Goal: Task Accomplishment & Management: Use online tool/utility

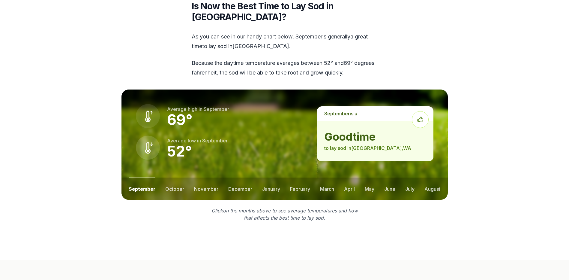
scroll to position [800, 0]
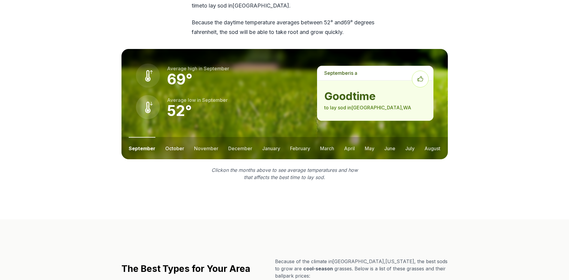
click at [169, 138] on button "october" at bounding box center [174, 148] width 19 height 22
click at [202, 140] on button "november" at bounding box center [206, 148] width 24 height 22
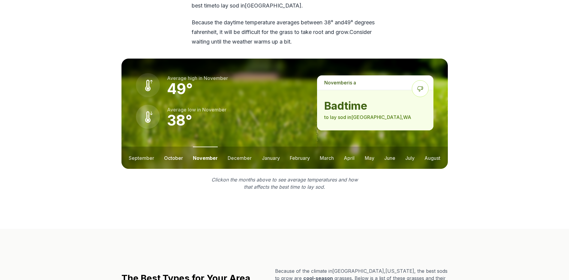
click at [174, 148] on button "october" at bounding box center [173, 157] width 19 height 22
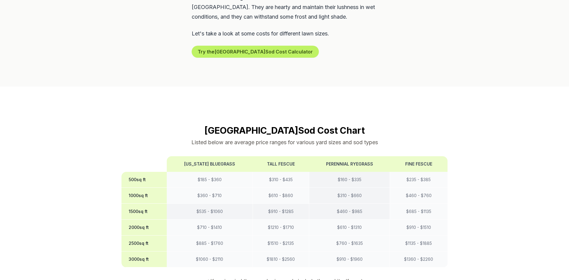
scroll to position [0, 0]
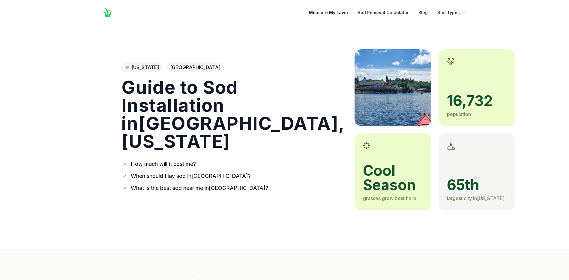
click at [332, 12] on link "Measure My Lawn" at bounding box center [328, 12] width 39 height 7
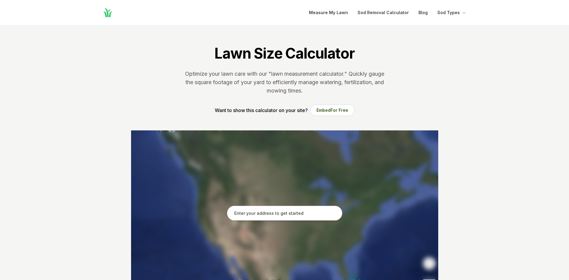
click at [249, 212] on input "text" at bounding box center [284, 212] width 115 height 15
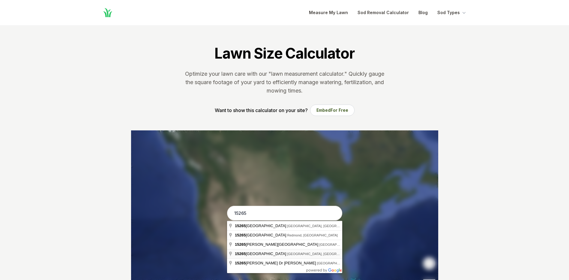
type input "[STREET_ADDRESS]"
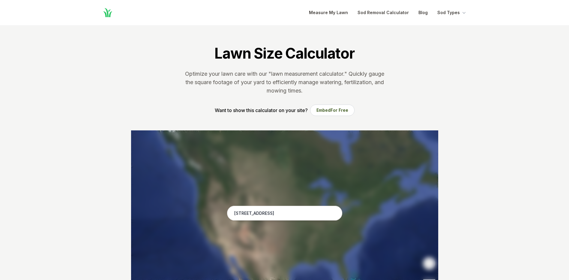
drag, startPoint x: 297, startPoint y: 255, endPoint x: 304, endPoint y: 254, distance: 7.0
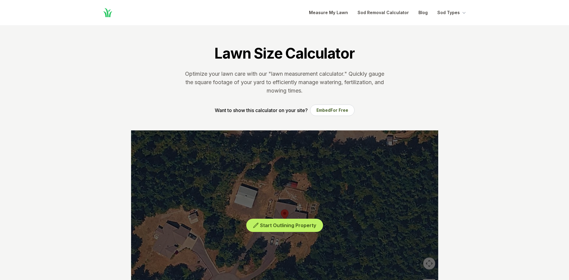
scroll to position [80, 0]
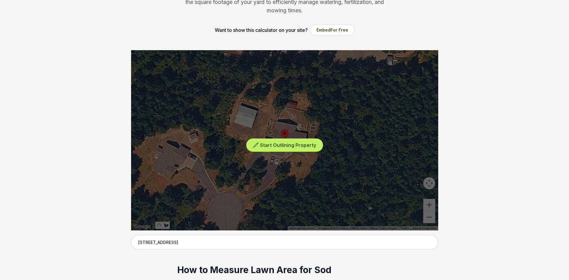
click at [283, 106] on div "Start Outlining Property" at bounding box center [284, 140] width 307 height 180
click at [268, 145] on span "Start Outlining Property" at bounding box center [288, 145] width 56 height 6
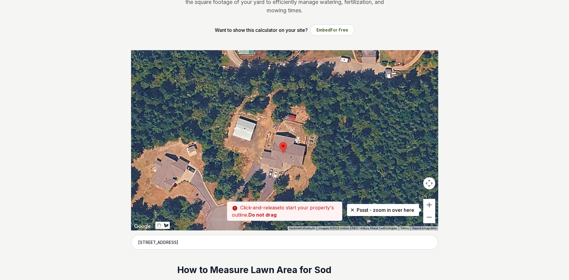
drag, startPoint x: 283, startPoint y: 107, endPoint x: 282, endPoint y: 121, distance: 13.6
click at [282, 121] on div at bounding box center [284, 140] width 307 height 180
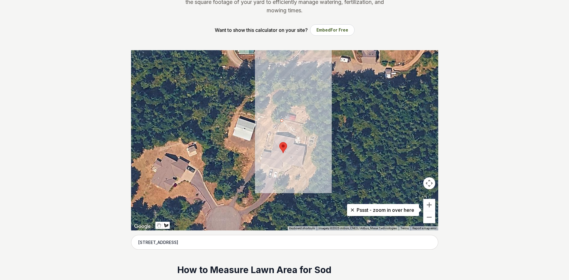
click at [277, 134] on div at bounding box center [284, 140] width 307 height 180
click at [299, 138] on div at bounding box center [284, 140] width 307 height 180
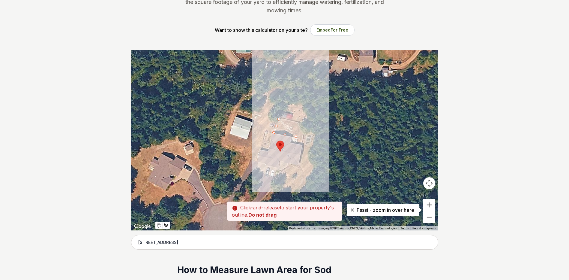
click at [296, 137] on div at bounding box center [284, 140] width 307 height 180
click at [294, 142] on div at bounding box center [284, 140] width 307 height 180
click at [302, 144] on div at bounding box center [284, 140] width 307 height 180
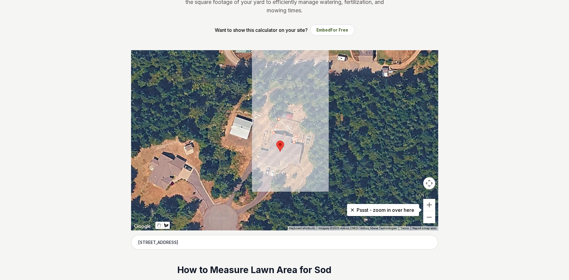
click at [302, 142] on div at bounding box center [284, 140] width 307 height 180
click at [304, 133] on div at bounding box center [284, 140] width 307 height 180
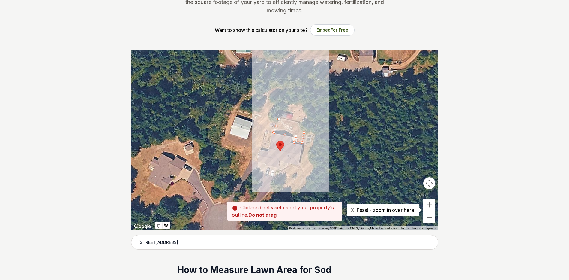
click at [299, 123] on div at bounding box center [284, 140] width 307 height 180
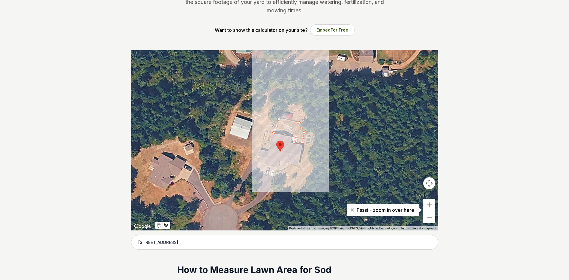
click at [281, 119] on div at bounding box center [284, 140] width 307 height 180
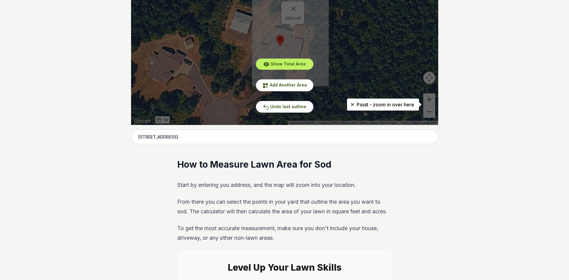
scroll to position [0, 0]
